Goal: Check status: Check status

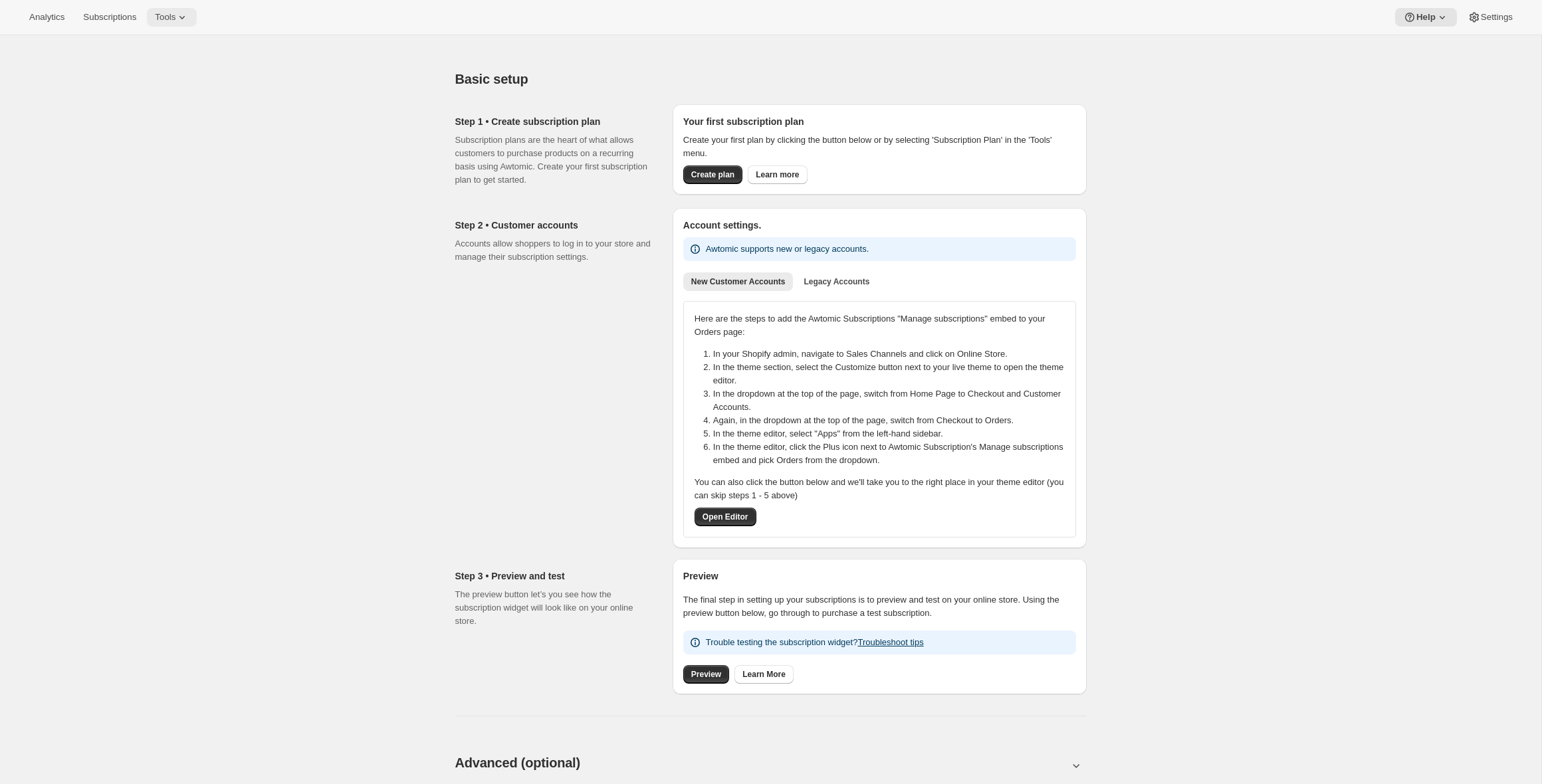
click at [189, 20] on icon at bounding box center [181, 17] width 13 height 13
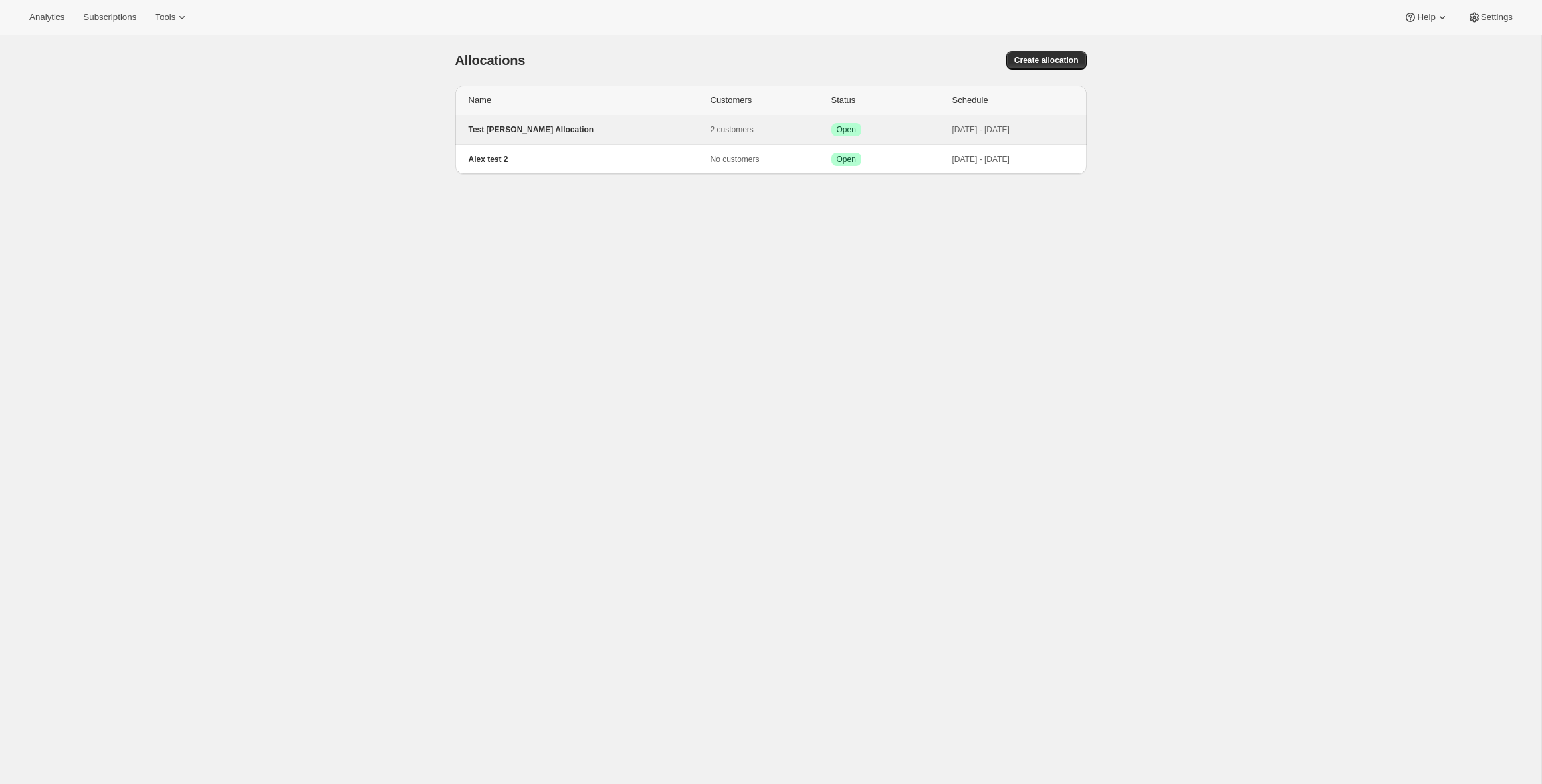
click at [571, 123] on div "Test Alex Allocation 2 customers Success Open Oct 2, 2025 - Oct 30, 2025" at bounding box center [770, 129] width 615 height 13
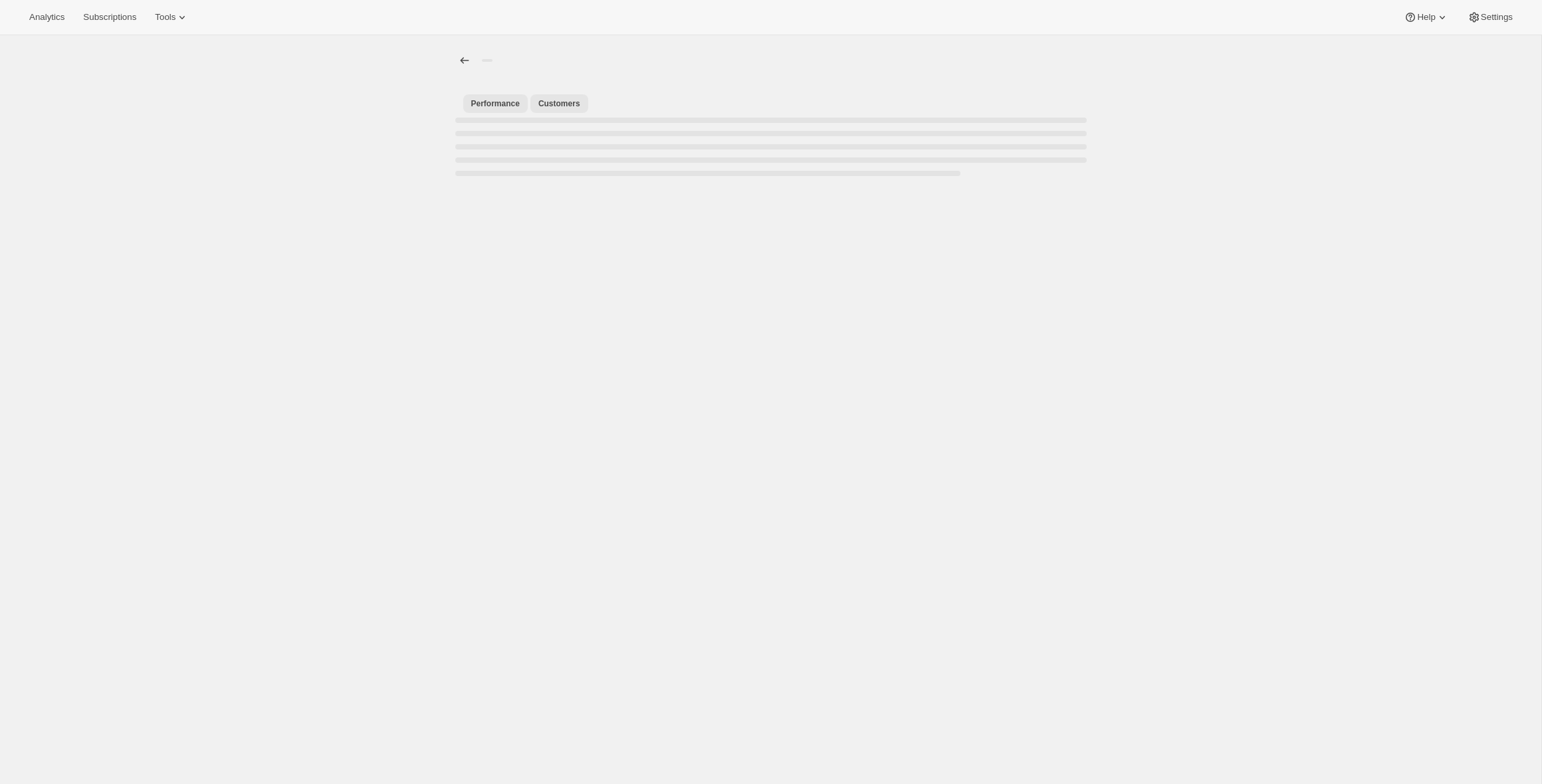
click at [567, 101] on span "Customers" at bounding box center [559, 104] width 42 height 11
click at [463, 66] on icon "Allocations" at bounding box center [464, 60] width 13 height 13
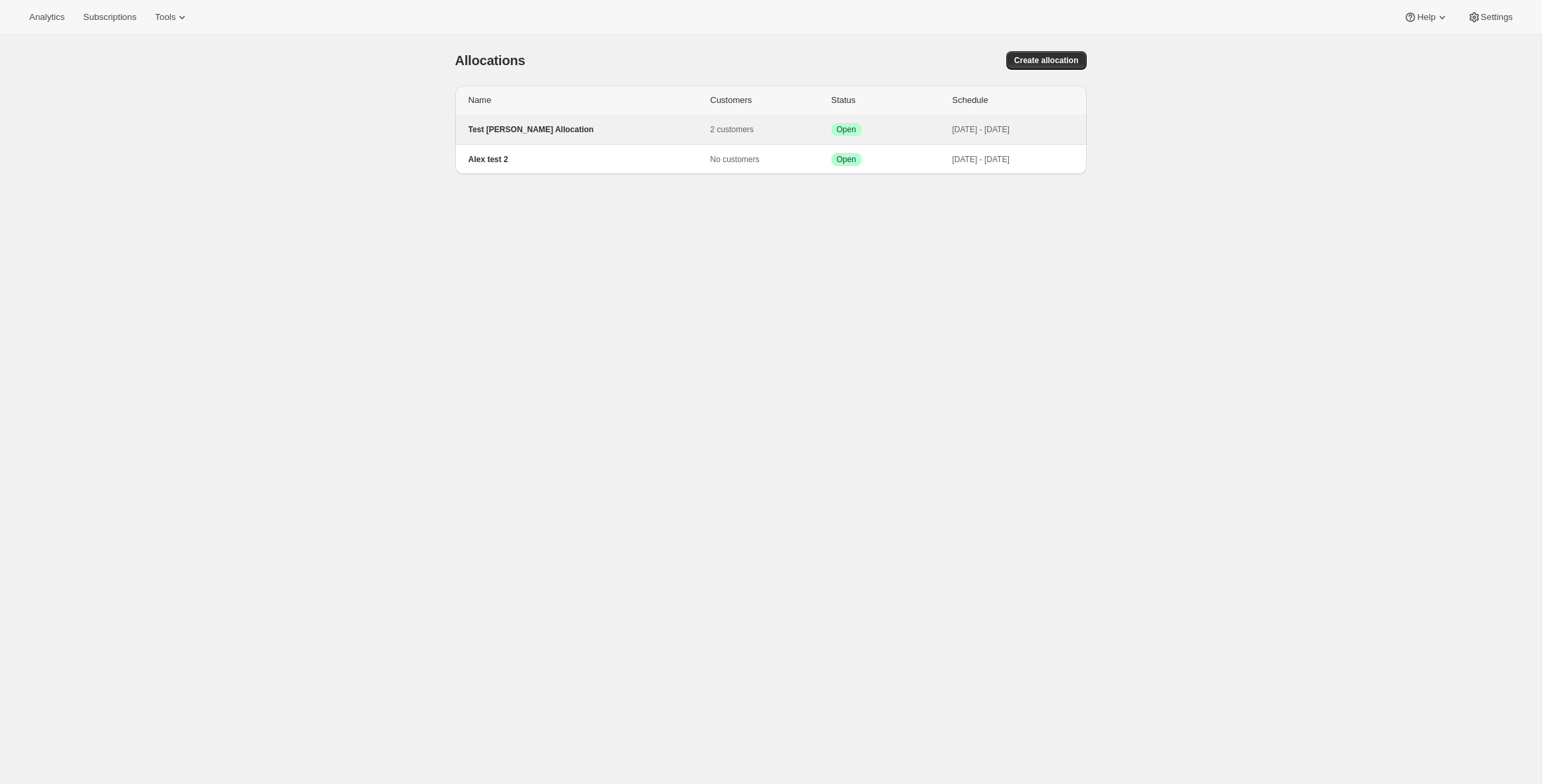
click at [862, 124] on p "Success Open" at bounding box center [892, 129] width 121 height 13
